Goal: Task Accomplishment & Management: Use online tool/utility

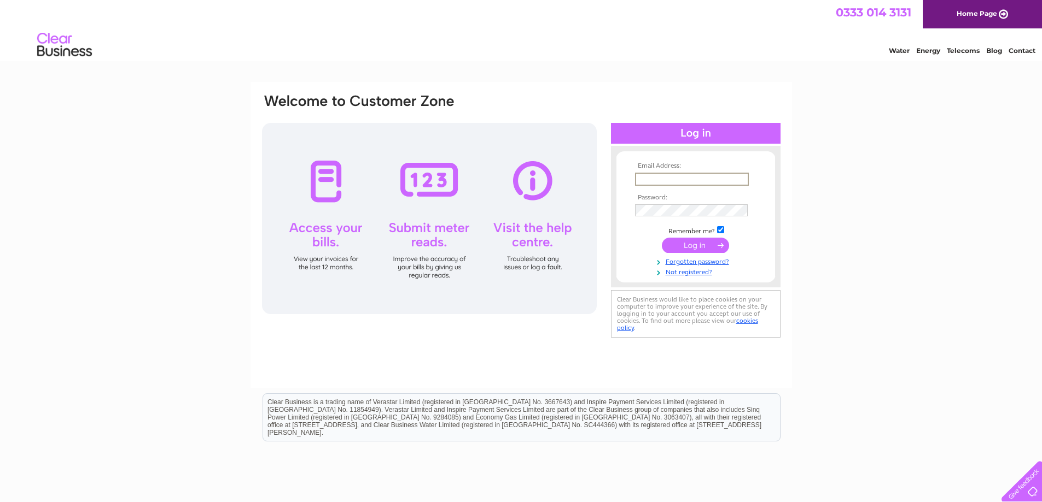
click at [663, 179] on input "text" at bounding box center [692, 179] width 114 height 13
click at [654, 179] on input "text" at bounding box center [692, 179] width 114 height 13
type input "newlandsmt1794@outlook.com"
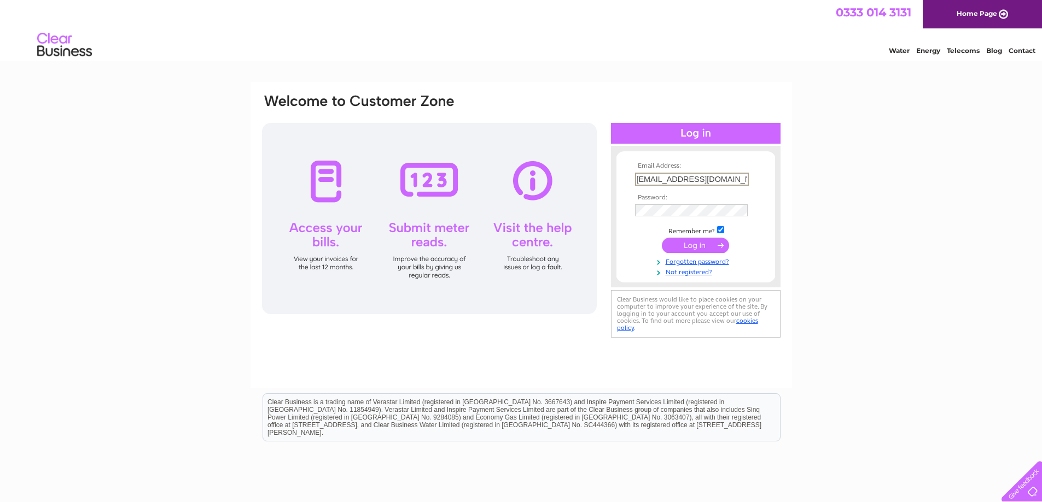
scroll to position [0, 0]
click at [701, 245] on input "submit" at bounding box center [695, 244] width 67 height 15
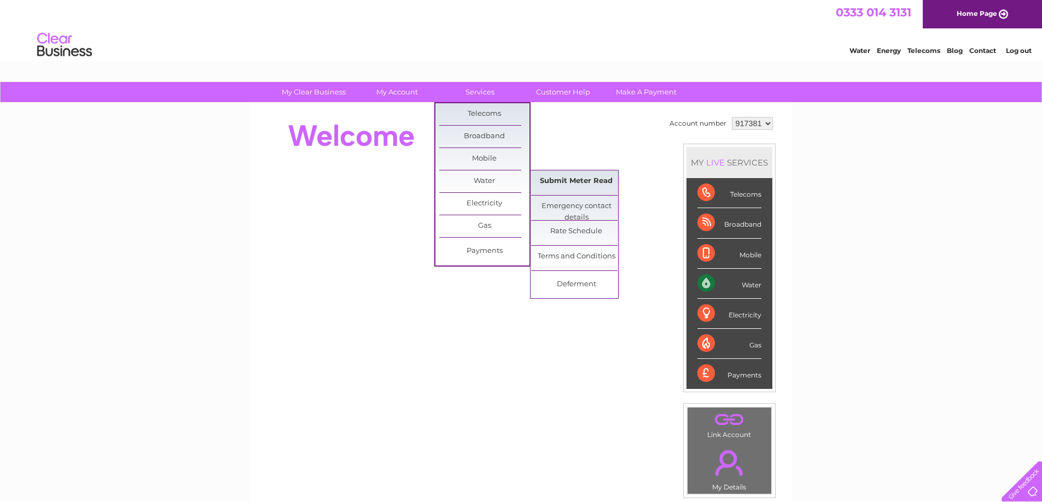
click at [563, 178] on link "Submit Meter Read" at bounding box center [576, 182] width 90 height 22
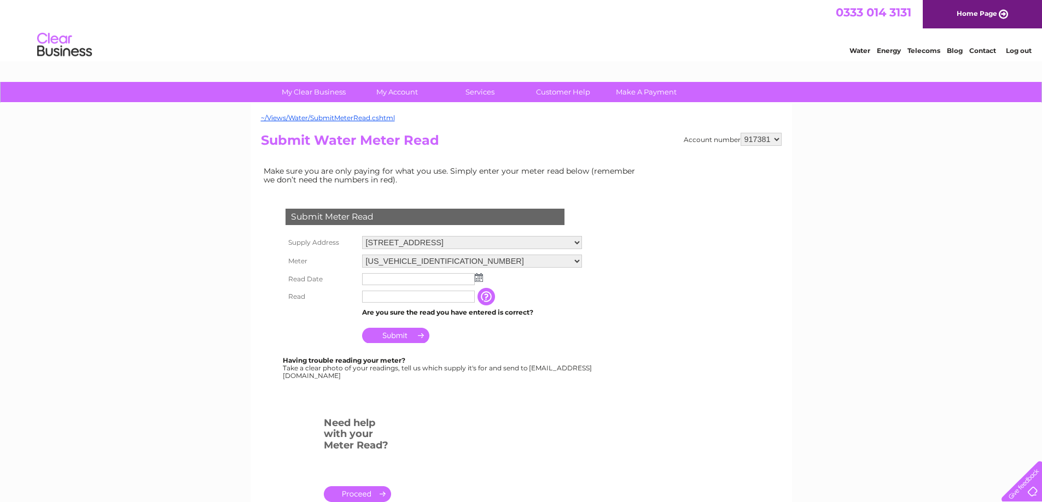
click at [478, 279] on img at bounding box center [479, 277] width 8 height 9
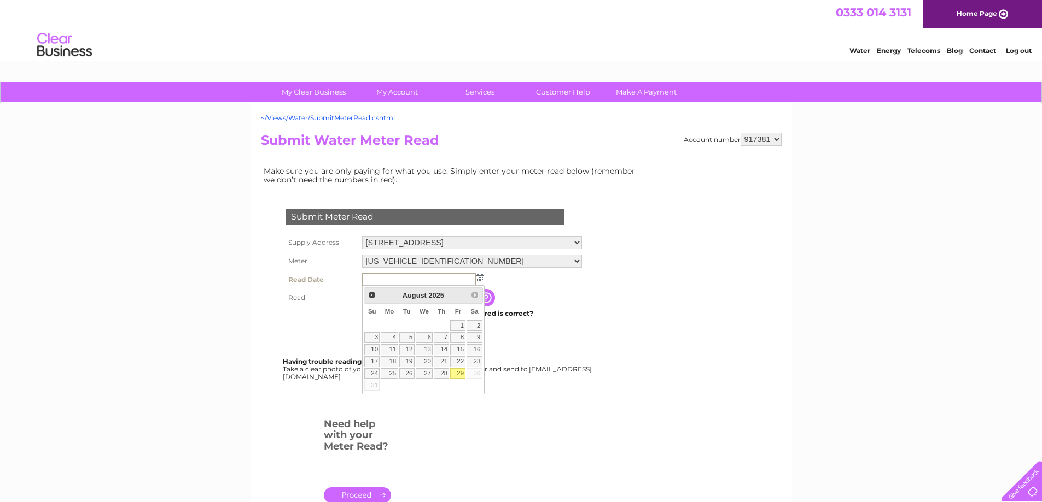
click at [459, 373] on link "29" at bounding box center [457, 374] width 15 height 11
type input "[DATE]"
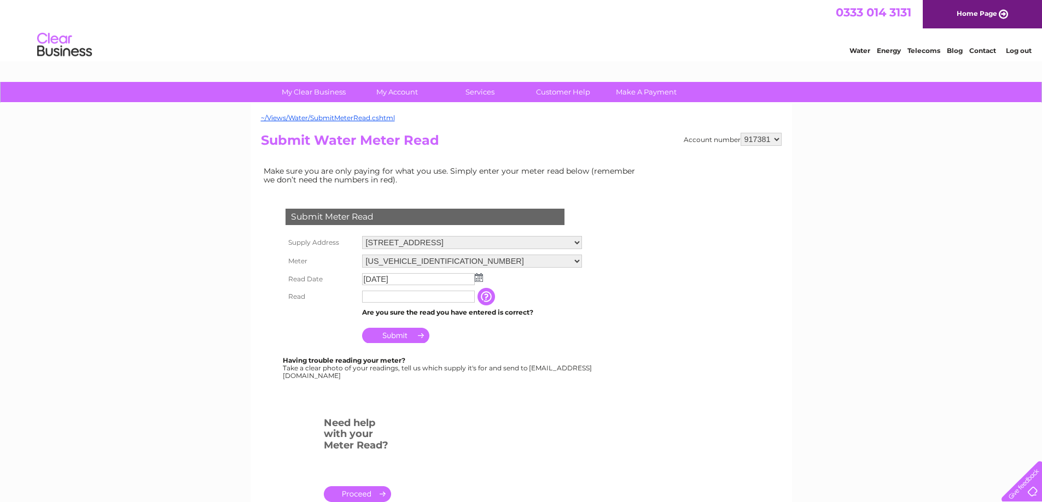
click at [377, 299] on input "text" at bounding box center [418, 297] width 113 height 12
type input "4406"
click at [390, 336] on input "Submit" at bounding box center [395, 336] width 67 height 15
